Goal: Find specific page/section: Find specific page/section

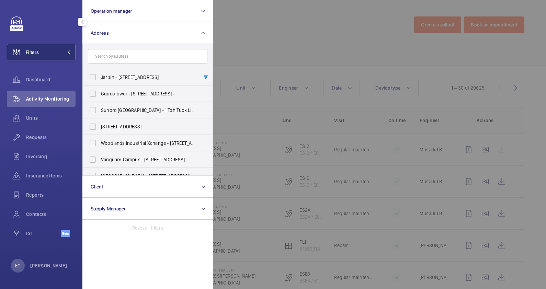
click at [256, 37] on div at bounding box center [486, 144] width 546 height 289
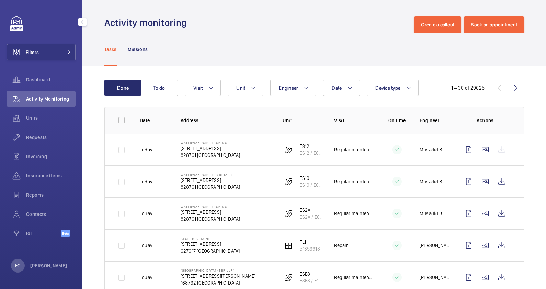
click at [256, 37] on div "Tasks Missions" at bounding box center [314, 49] width 420 height 33
click at [273, 35] on div "Tasks Missions" at bounding box center [314, 49] width 420 height 33
click at [68, 45] on button "Filters" at bounding box center [41, 52] width 69 height 16
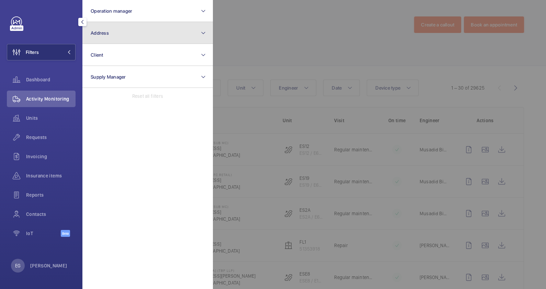
click at [148, 35] on button "Address" at bounding box center [147, 33] width 130 height 22
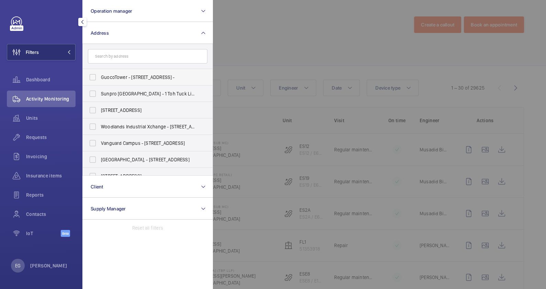
click at [139, 76] on span "GuocoTower - [STREET_ADDRESS] -" at bounding box center [148, 77] width 94 height 7
click at [100, 76] on input "GuocoTower - [STREET_ADDRESS] -" at bounding box center [93, 77] width 14 height 14
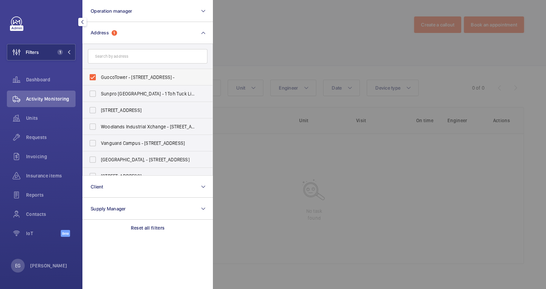
click at [139, 77] on span "GuocoTower - [STREET_ADDRESS] -" at bounding box center [148, 77] width 94 height 7
click at [100, 77] on input "GuocoTower - [STREET_ADDRESS] -" at bounding box center [93, 77] width 14 height 14
checkbox input "false"
click at [140, 55] on input "text" at bounding box center [147, 56] width 119 height 14
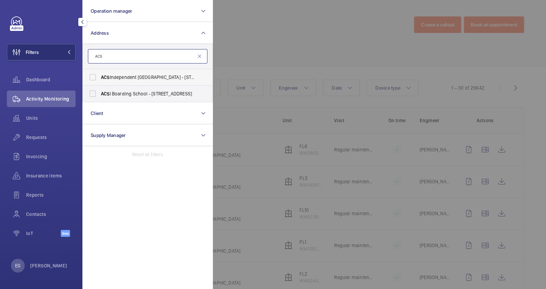
type input "ACS"
click at [143, 73] on label "ACS Independent [GEOGRAPHIC_DATA] - [STREET_ADDRESS]" at bounding box center [142, 77] width 119 height 16
click at [100, 73] on input "ACS Independent [GEOGRAPHIC_DATA] - [STREET_ADDRESS]" at bounding box center [93, 77] width 14 height 14
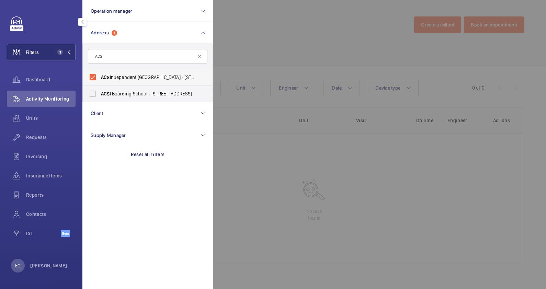
click at [143, 73] on label "ACS Independent [GEOGRAPHIC_DATA] - [STREET_ADDRESS]" at bounding box center [142, 77] width 119 height 16
click at [100, 73] on input "ACS Independent [GEOGRAPHIC_DATA] - [STREET_ADDRESS]" at bounding box center [93, 77] width 14 height 14
checkbox input "false"
click at [143, 93] on span "ACS I Boarding School - [STREET_ADDRESS]" at bounding box center [148, 93] width 94 height 7
click at [100, 93] on input "ACS I Boarding School - [STREET_ADDRESS]" at bounding box center [93, 94] width 14 height 14
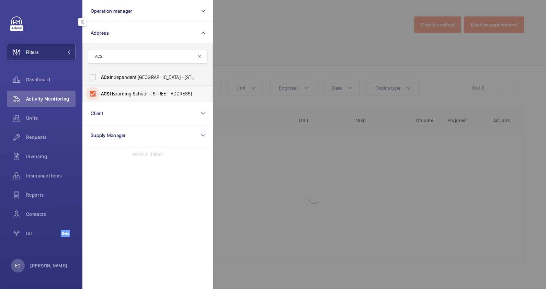
checkbox input "true"
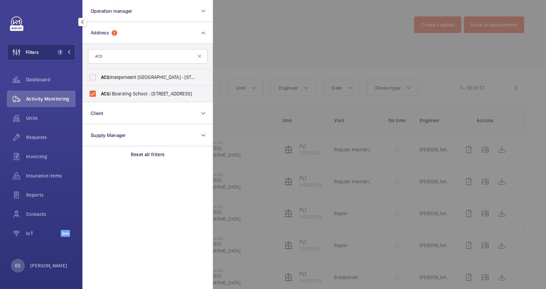
click at [266, 57] on div at bounding box center [486, 144] width 546 height 289
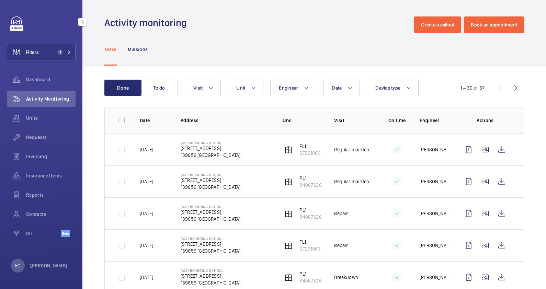
click at [263, 50] on div "Tasks Missions" at bounding box center [314, 49] width 420 height 33
drag, startPoint x: 180, startPoint y: 143, endPoint x: 222, endPoint y: 144, distance: 41.9
click at [222, 144] on p "ACSI Boarding School" at bounding box center [211, 143] width 60 height 4
drag, startPoint x: 222, startPoint y: 144, endPoint x: 224, endPoint y: 146, distance: 3.6
click at [224, 146] on td "ACSI Boarding School [STREET_ADDRESS]" at bounding box center [221, 150] width 102 height 32
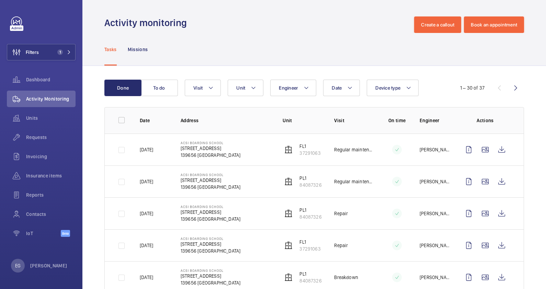
drag, startPoint x: 180, startPoint y: 142, endPoint x: 227, endPoint y: 143, distance: 46.3
click at [227, 143] on td "ACSI Boarding School [STREET_ADDRESS]" at bounding box center [221, 150] width 102 height 32
click at [238, 152] on td "ACSI Boarding School [STREET_ADDRESS]" at bounding box center [221, 150] width 102 height 32
click at [220, 26] on div "Activity monitoring Create a callout Book an appointment" at bounding box center [314, 24] width 420 height 16
